Goal: Transaction & Acquisition: Purchase product/service

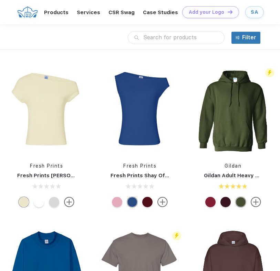
scroll to position [0, 0]
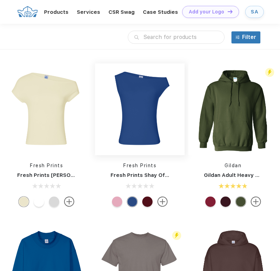
click at [137, 144] on img at bounding box center [140, 109] width 90 height 90
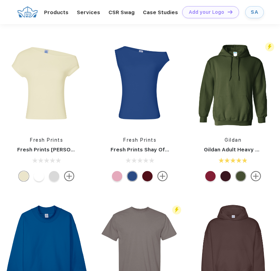
scroll to position [0, 0]
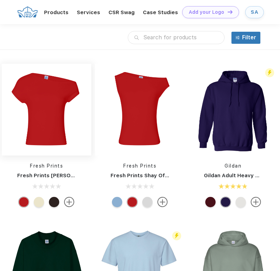
scroll to position [0, 0]
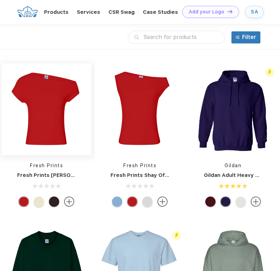
click at [48, 87] on img at bounding box center [47, 109] width 90 height 90
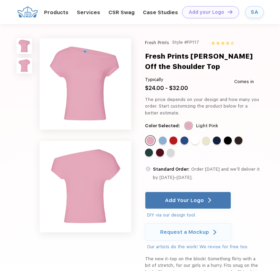
click at [161, 134] on div "Fresh Prints Style #FP117 Fresh Prints [PERSON_NAME] Off the Shoulder Top Typic…" at bounding box center [202, 163] width 115 height 251
